Goal: Find specific page/section: Find specific page/section

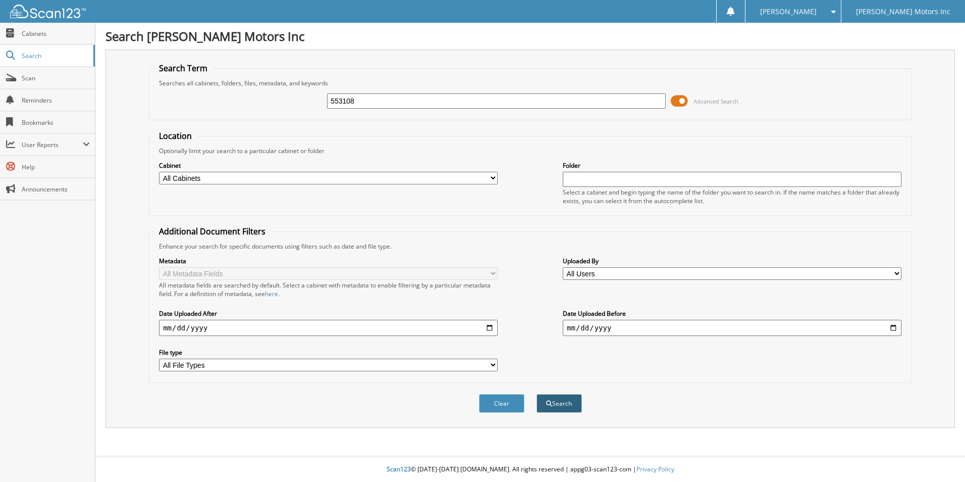
type input "553108"
click at [557, 405] on button "Search" at bounding box center [559, 403] width 45 height 19
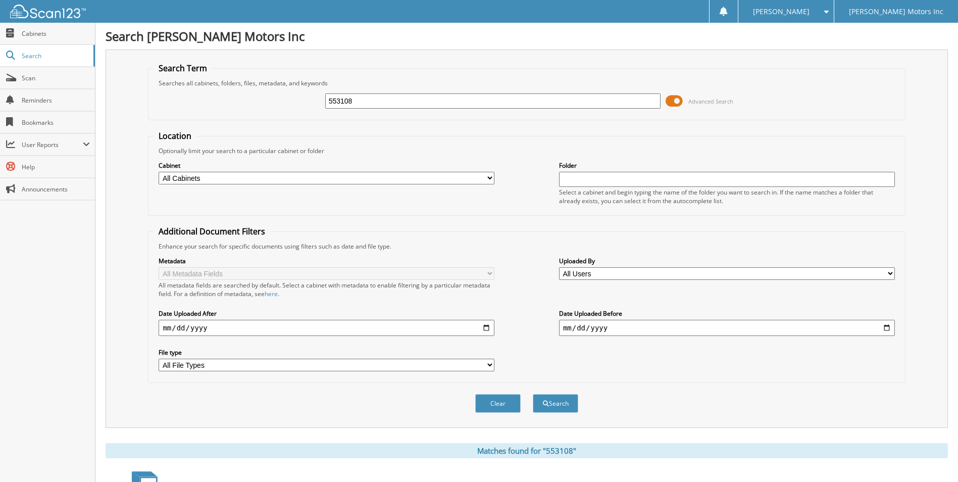
scroll to position [147, 0]
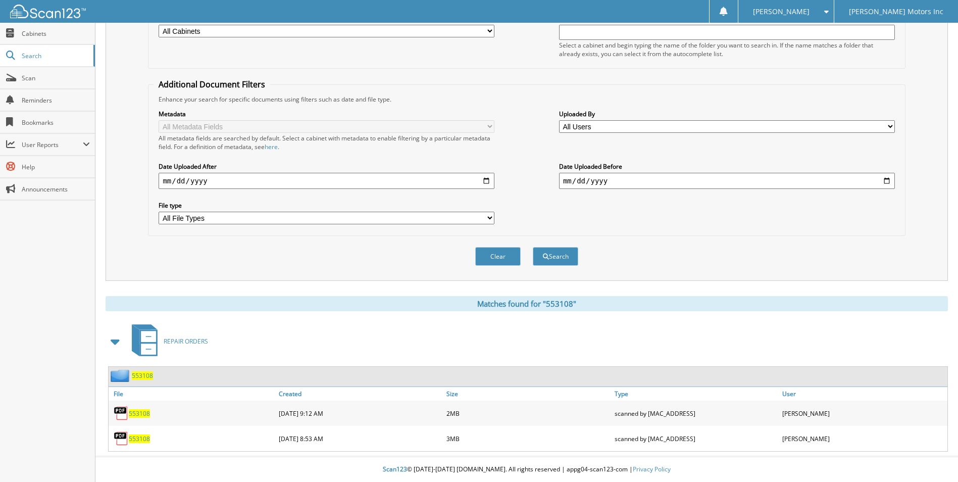
click at [139, 410] on span "553108" at bounding box center [139, 413] width 21 height 9
click at [139, 412] on span "553108" at bounding box center [139, 413] width 21 height 9
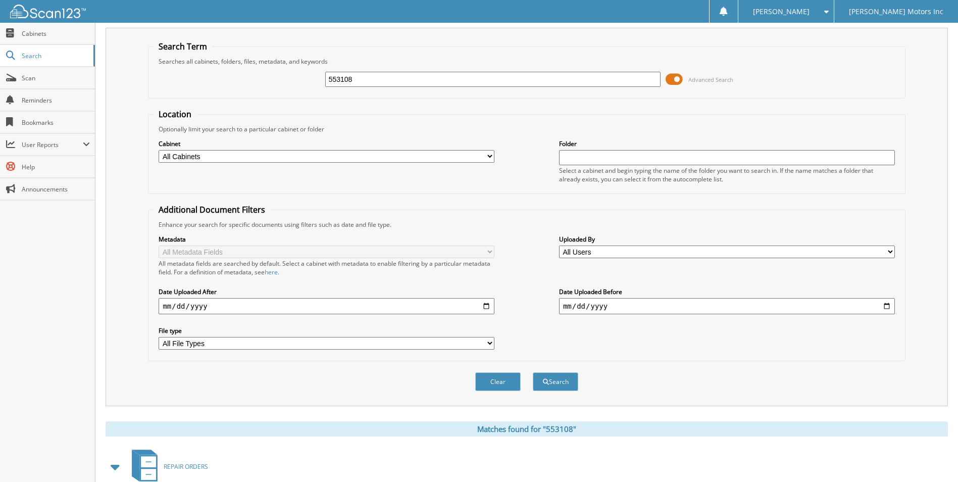
scroll to position [0, 0]
